Goal: Find specific page/section: Find specific page/section

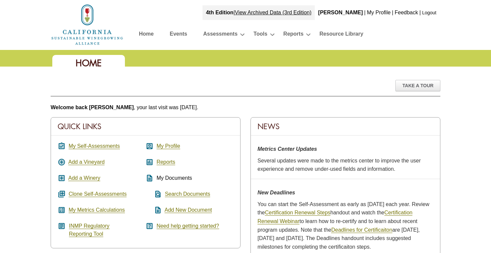
click at [162, 163] on link "Reports" at bounding box center [166, 162] width 19 height 6
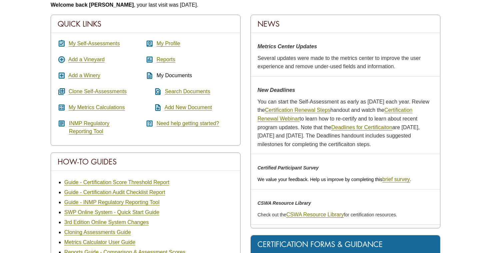
scroll to position [234, 0]
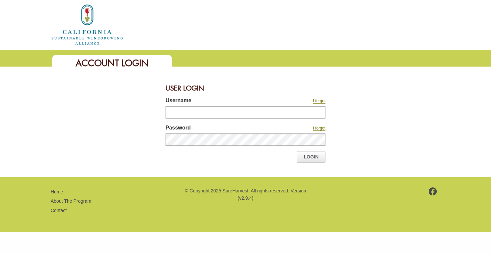
click at [180, 109] on input "Username" at bounding box center [246, 112] width 160 height 12
click at [166, 90] on div "User Login" at bounding box center [246, 88] width 160 height 17
click at [204, 88] on div "User Login" at bounding box center [246, 88] width 160 height 17
